Goal: Information Seeking & Learning: Find contact information

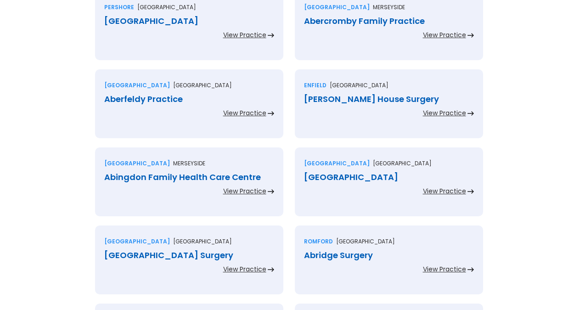
scroll to position [2056, 0]
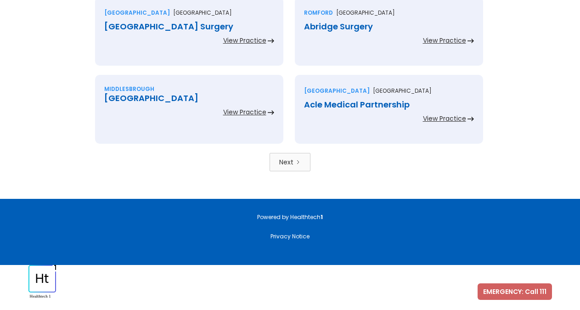
click at [306, 165] on link "Next" at bounding box center [290, 162] width 41 height 18
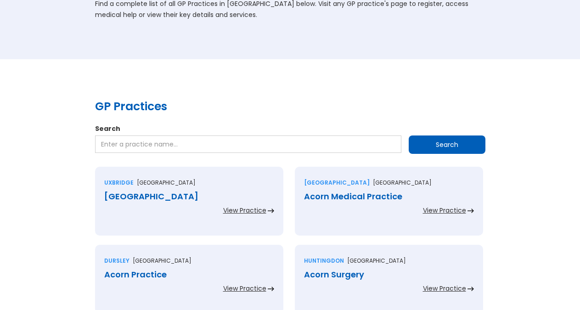
scroll to position [47, 0]
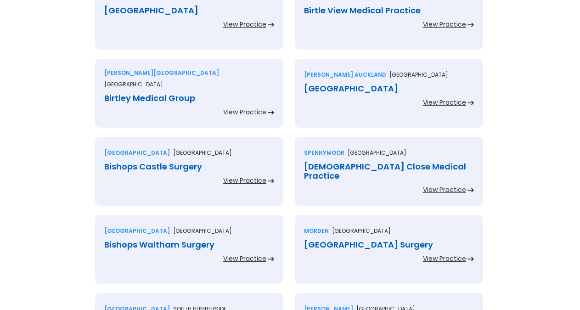
scroll to position [375, 0]
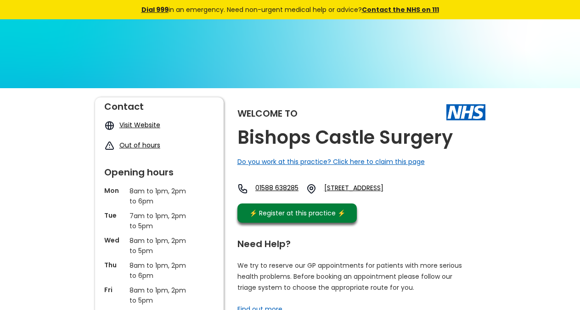
scroll to position [47, 0]
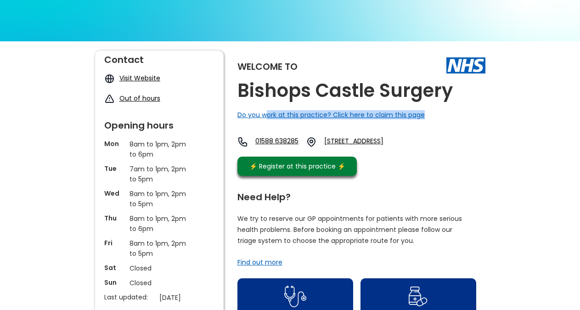
drag, startPoint x: 456, startPoint y: 98, endPoint x: 311, endPoint y: 97, distance: 144.7
click at [276, 104] on div "Welcome to Bishops Castle Surgery Do you work at this practice? Click here to c…" at bounding box center [361, 116] width 248 height 130
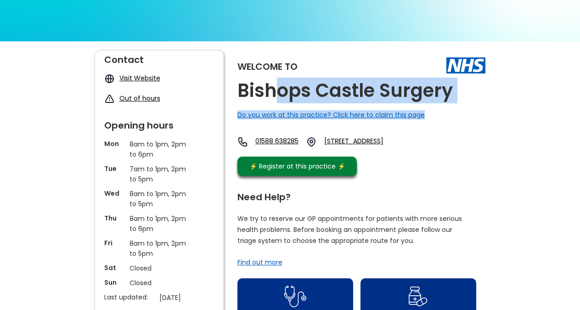
click at [379, 86] on h2 "Bishops Castle Surgery" at bounding box center [344, 90] width 215 height 21
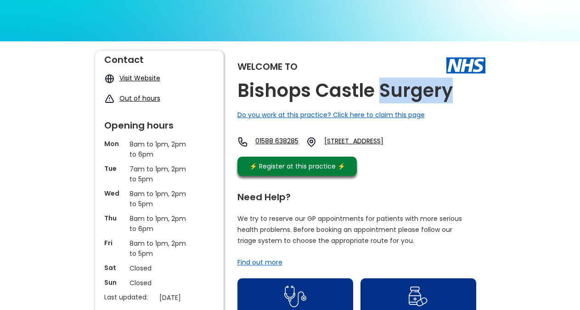
click at [379, 86] on h2 "Bishops Castle Surgery" at bounding box center [344, 90] width 215 height 21
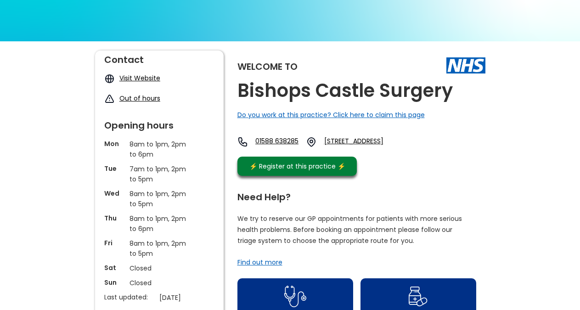
click at [379, 86] on h2 "Bishops Castle Surgery" at bounding box center [344, 90] width 215 height 21
copy link "Sy9 5er, England"
drag, startPoint x: 447, startPoint y: 169, endPoint x: 444, endPoint y: 152, distance: 17.8
click at [444, 152] on div "Welcome to Bishops Castle Surgery Do you work at this practice? Click here to c…" at bounding box center [361, 116] width 248 height 130
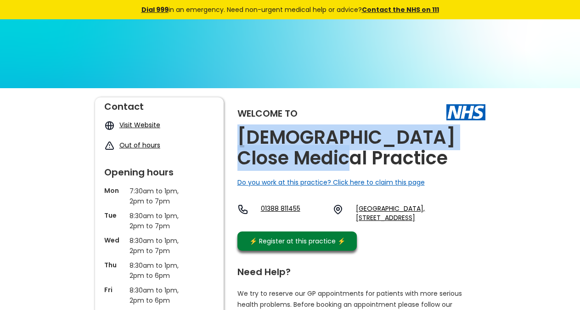
copy h2 "[DEMOGRAPHIC_DATA] Close Medical Practice"
drag, startPoint x: 335, startPoint y: 158, endPoint x: 233, endPoint y: 133, distance: 104.7
drag, startPoint x: 383, startPoint y: 243, endPoint x: 351, endPoint y: 232, distance: 33.4
click at [351, 232] on div "Welcome to Bishops Close Medical Practice Do you work at this practice? Click h…" at bounding box center [361, 176] width 248 height 158
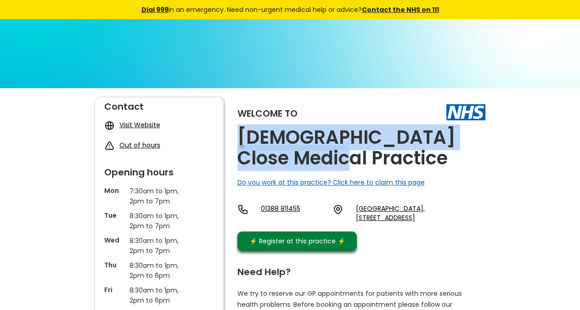
copy link "Dl16 6ed"
